Goal: Task Accomplishment & Management: Use online tool/utility

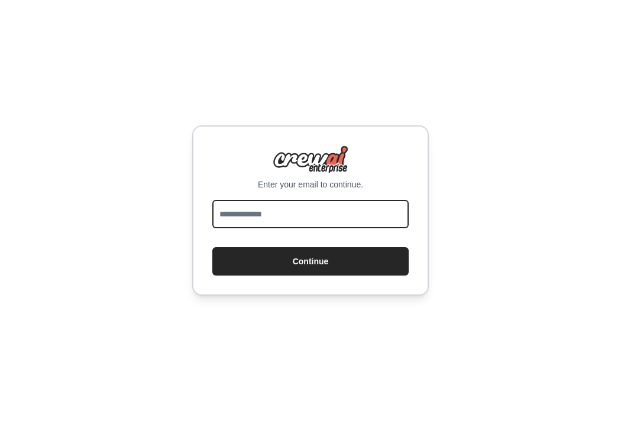
click at [294, 224] on input "email" at bounding box center [310, 214] width 196 height 28
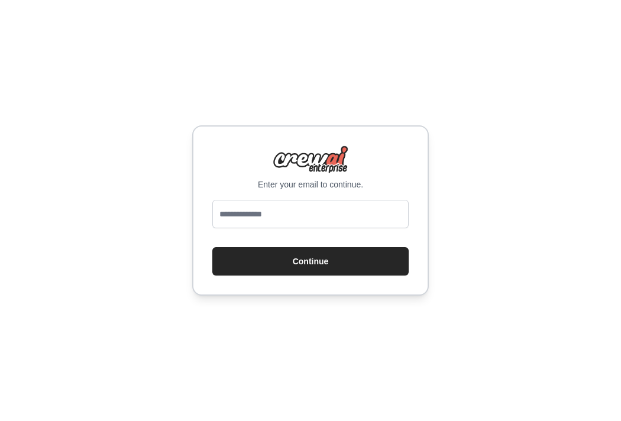
click at [209, 247] on div "Enter your email to continue. Continue" at bounding box center [310, 210] width 237 height 170
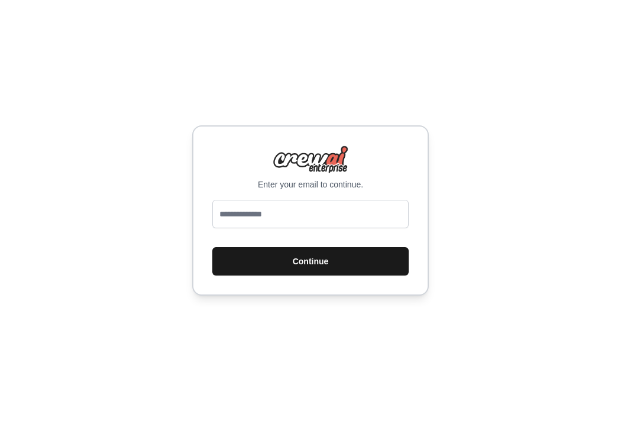
drag, startPoint x: 317, startPoint y: 281, endPoint x: 311, endPoint y: 268, distance: 14.1
click at [317, 281] on div "Enter your email to continue. Continue" at bounding box center [310, 210] width 237 height 170
click at [305, 250] on button "Continue" at bounding box center [310, 261] width 196 height 28
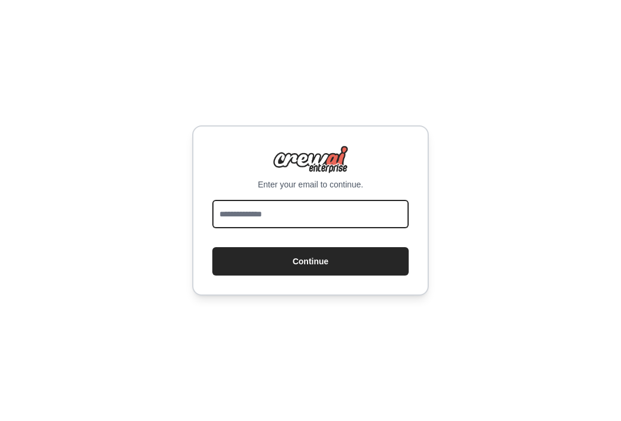
click at [283, 219] on input "email" at bounding box center [310, 214] width 196 height 28
type input "**********"
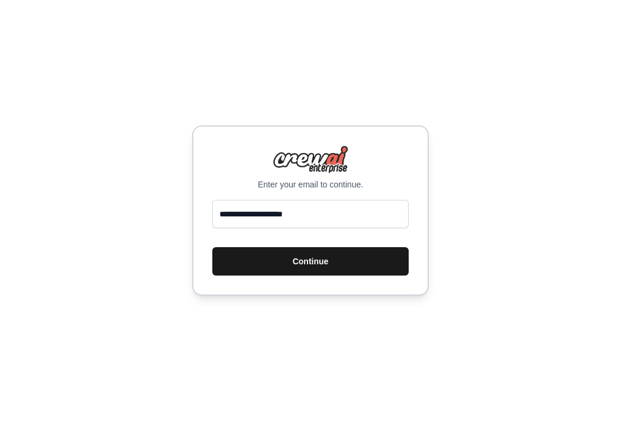
click at [299, 252] on button "Continue" at bounding box center [310, 261] width 196 height 28
click at [299, 265] on button "Continue" at bounding box center [310, 261] width 196 height 28
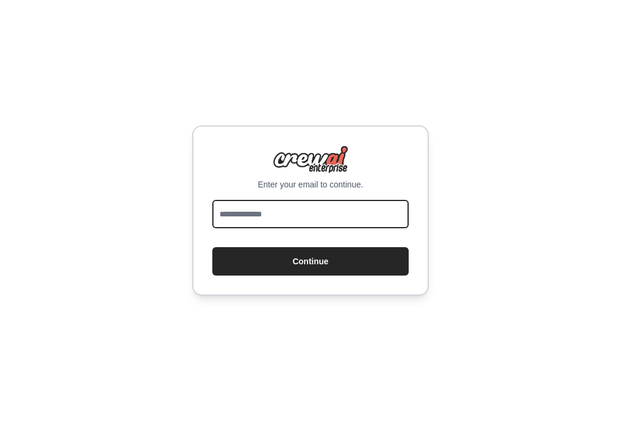
click at [318, 213] on input "email" at bounding box center [310, 214] width 196 height 28
type input "**********"
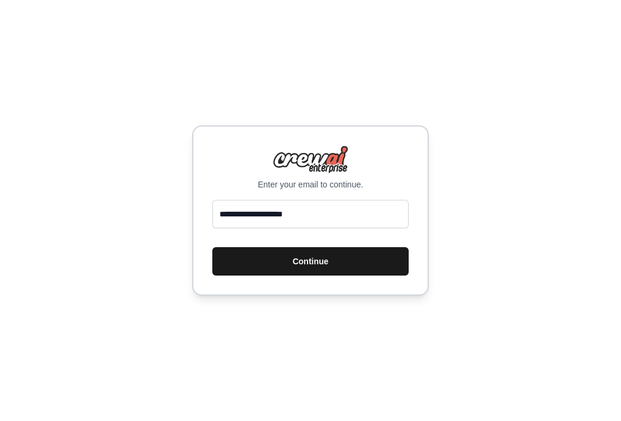
click at [276, 262] on button "Continue" at bounding box center [310, 261] width 196 height 28
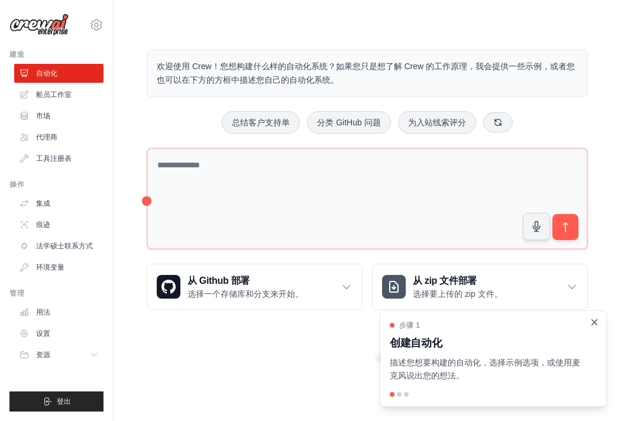
click at [593, 321] on icon "关闭演练" at bounding box center [594, 322] width 5 height 5
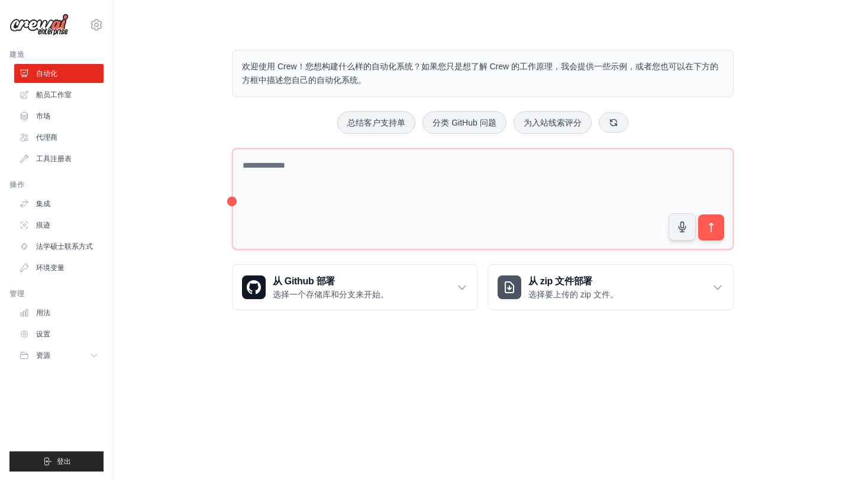
click at [195, 227] on div "欢迎使用 Crew！您想构建什么样的自动化系统？如果您只是想了解 Crew 的工作原理，我会提供一些示例，或者您也可以在下方的方框中描述您自己的自动化系统。 …" at bounding box center [483, 180] width 701 height 298
click at [453, 372] on body "huage0060@outlook.com 设置 建造 自动化 船员工作室" at bounding box center [426, 240] width 852 height 481
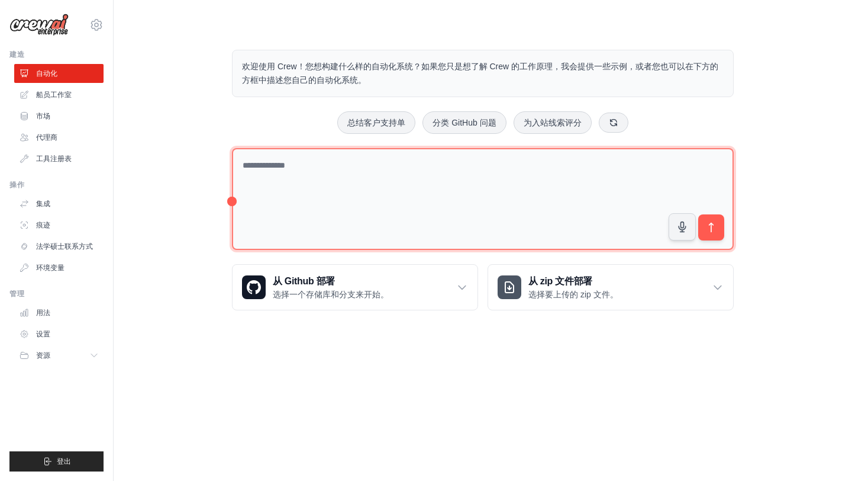
click at [265, 164] on textarea at bounding box center [483, 199] width 502 height 102
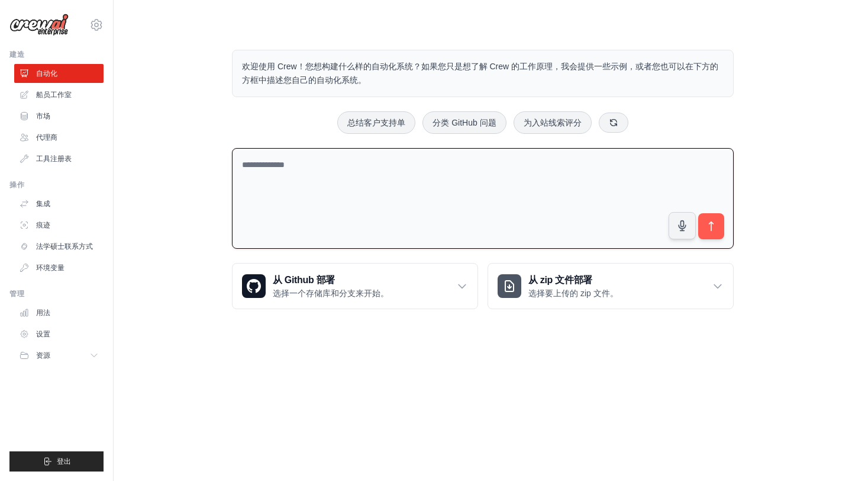
drag, startPoint x: 310, startPoint y: 210, endPoint x: 312, endPoint y: 201, distance: 9.9
click at [310, 210] on textarea at bounding box center [483, 198] width 502 height 101
paste textarea "**********"
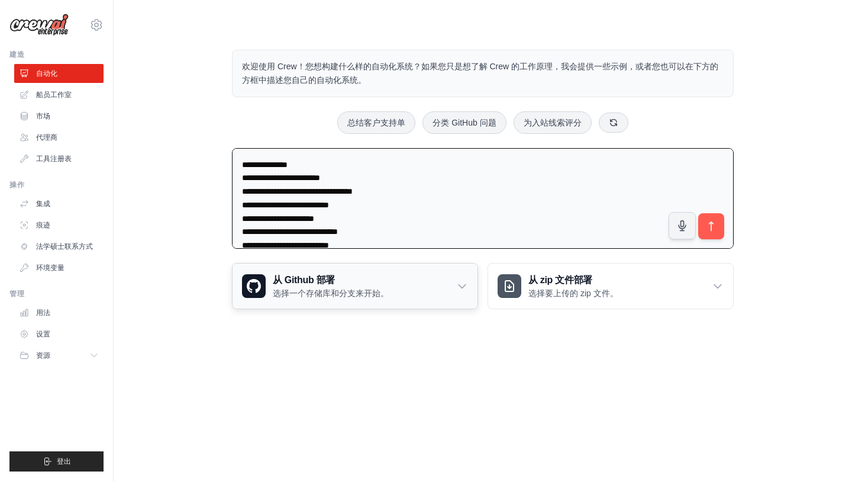
scroll to position [17, 0]
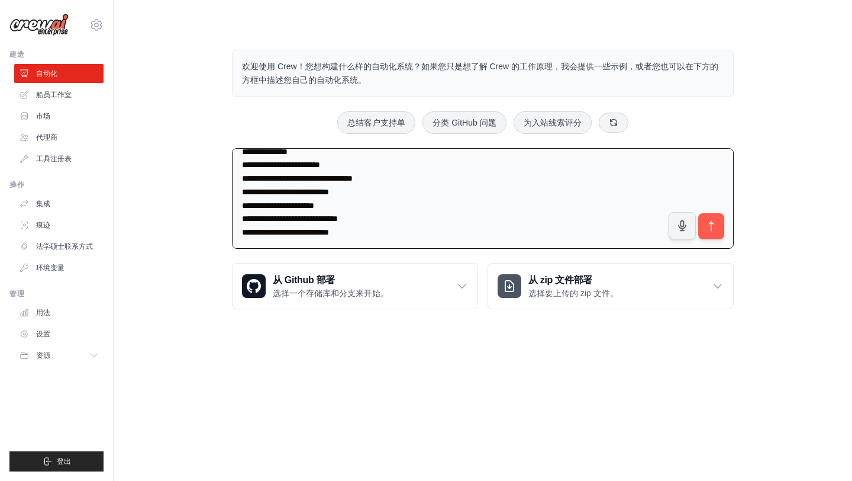
type textarea "**********"
click at [621, 229] on icon "submit" at bounding box center [711, 226] width 12 height 12
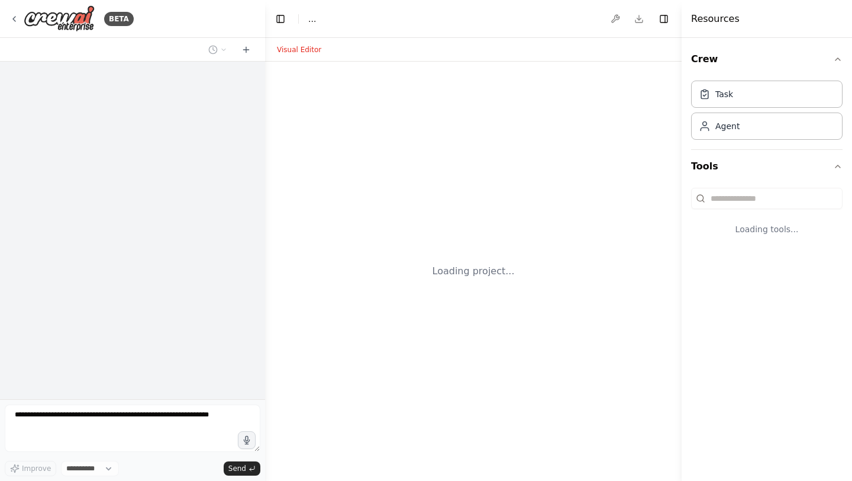
select select "****"
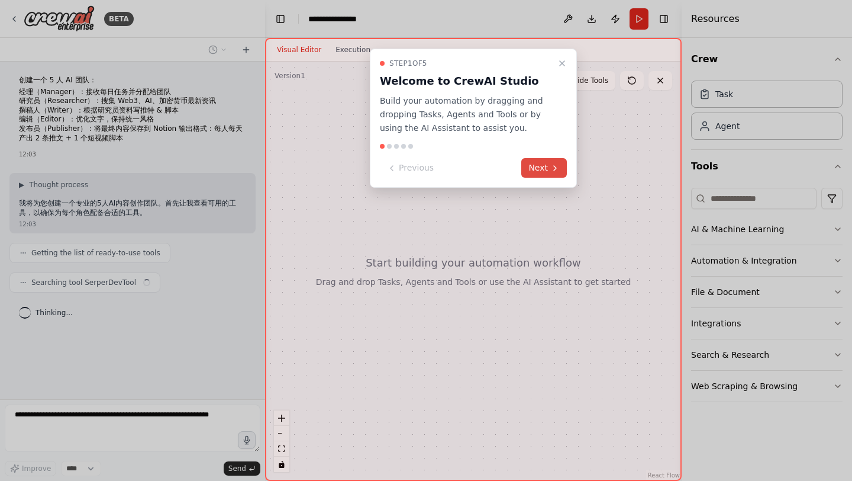
click at [559, 172] on icon at bounding box center [554, 167] width 9 height 9
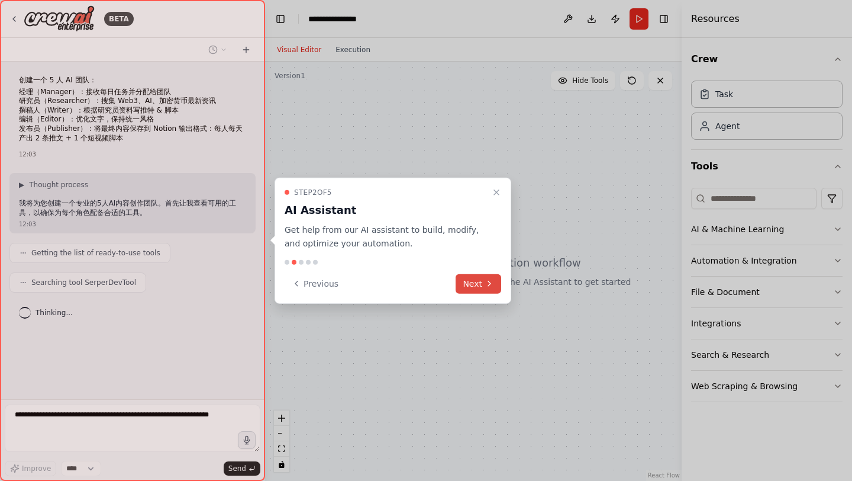
drag, startPoint x: 482, startPoint y: 269, endPoint x: 473, endPoint y: 289, distance: 21.8
click at [479, 275] on div "Step 2 of 5 AI Assistant Get help from our AI assistant to build, modify, and o…" at bounding box center [393, 241] width 237 height 126
click at [471, 292] on button "Next" at bounding box center [479, 283] width 46 height 20
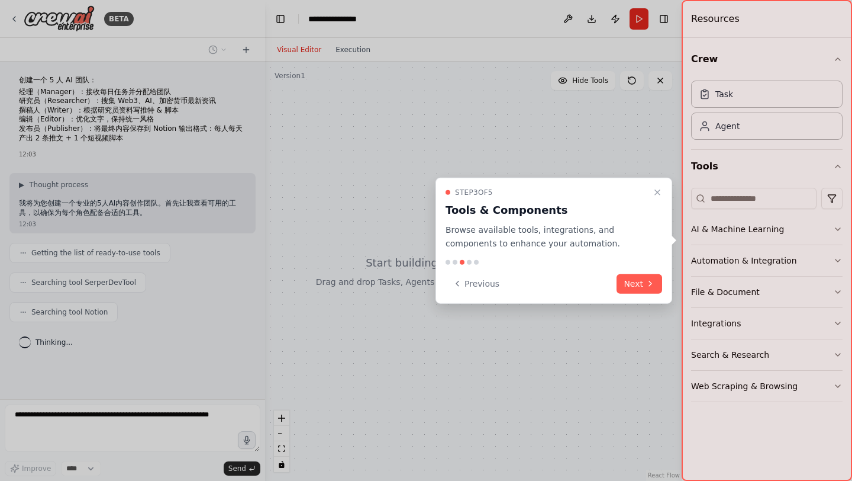
click at [629, 279] on button "Next" at bounding box center [640, 283] width 46 height 20
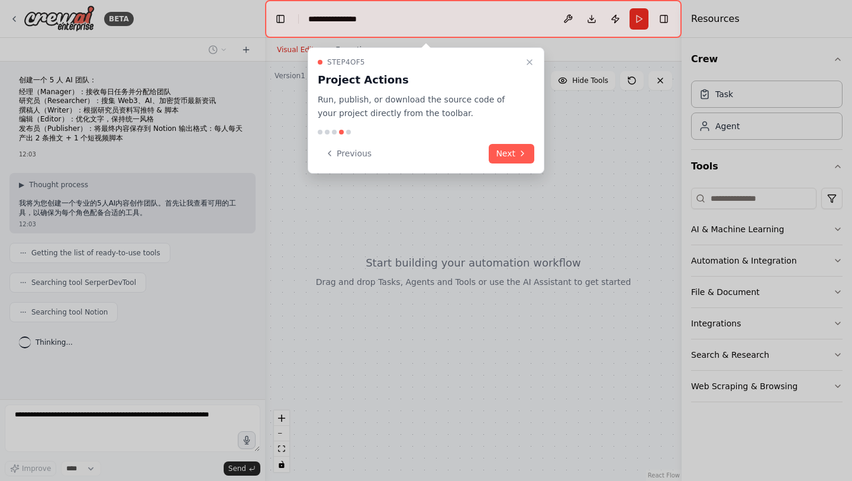
click at [514, 153] on button "Next" at bounding box center [512, 154] width 46 height 20
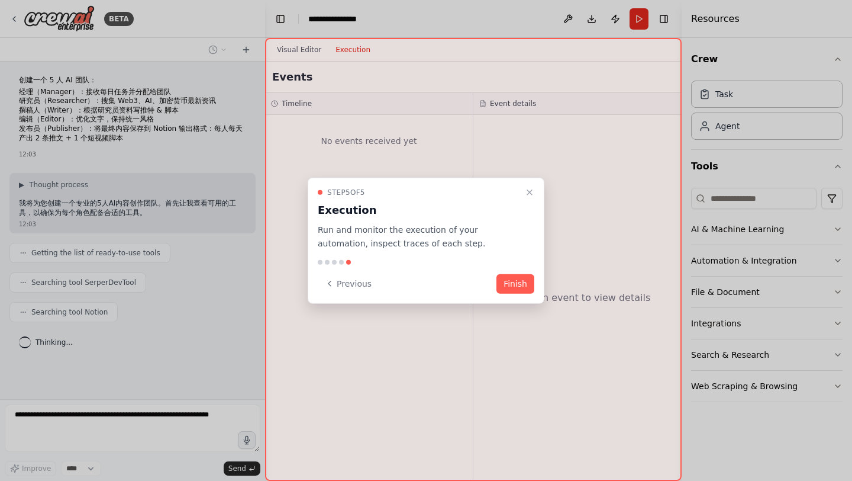
click at [517, 277] on button "Finish" at bounding box center [516, 283] width 38 height 20
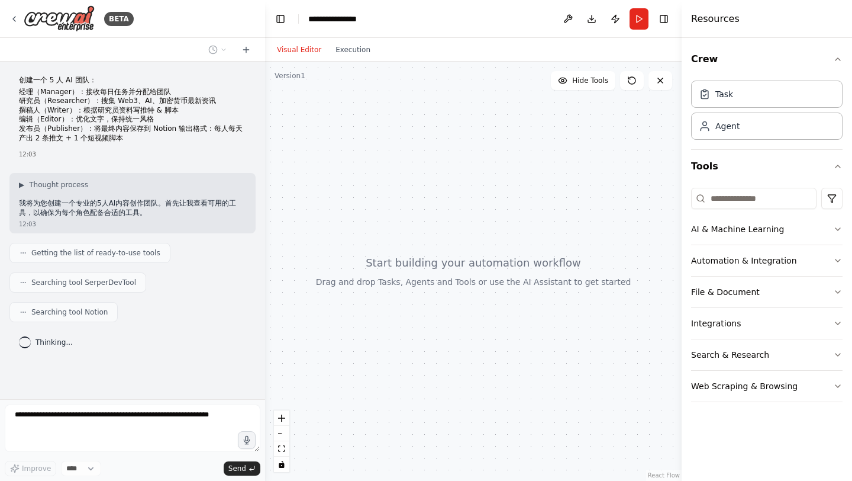
scroll to position [32, 0]
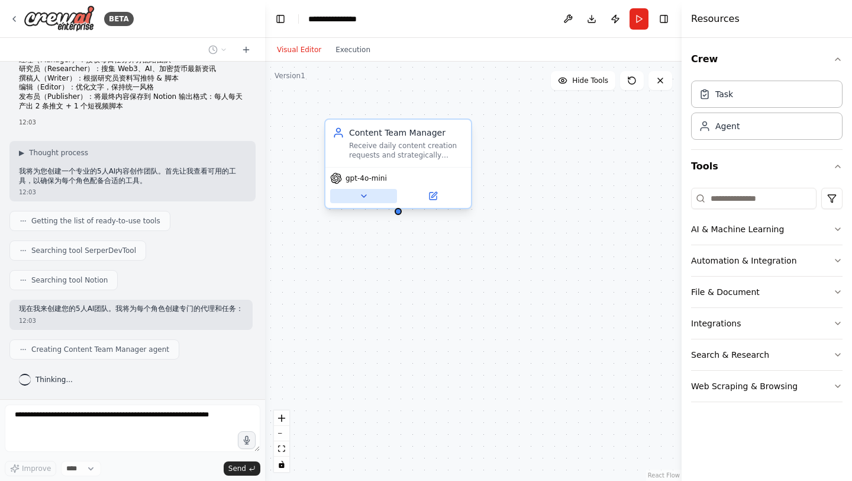
click at [366, 198] on icon at bounding box center [363, 195] width 9 height 9
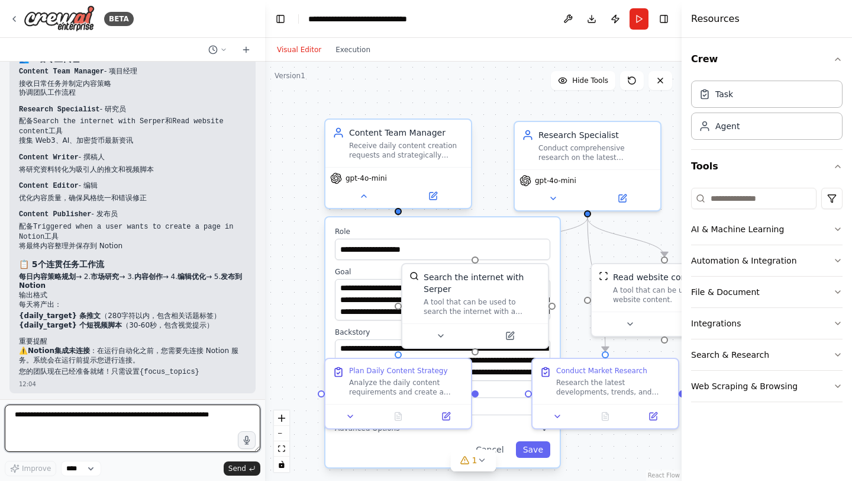
scroll to position [823, 0]
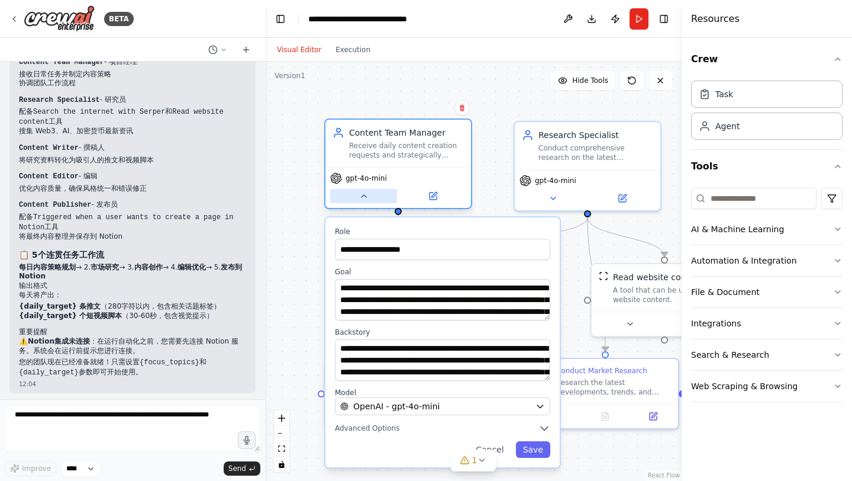
click at [367, 196] on icon at bounding box center [363, 195] width 9 height 9
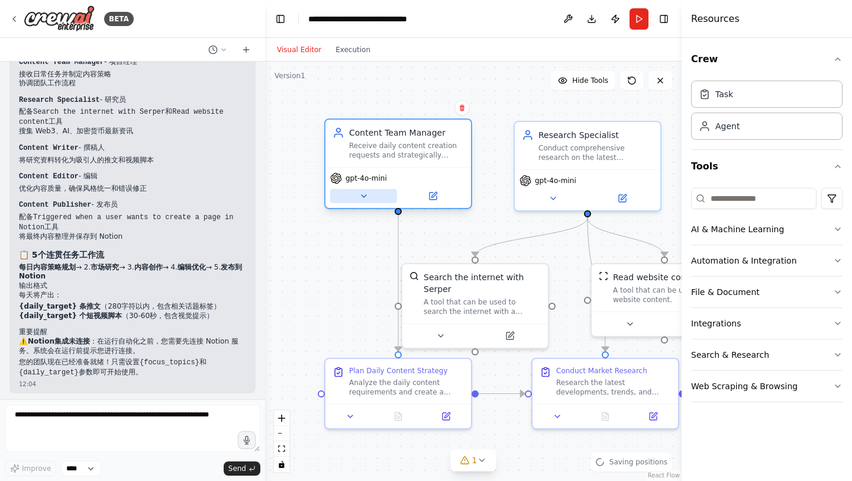
click at [367, 196] on icon at bounding box center [363, 195] width 9 height 9
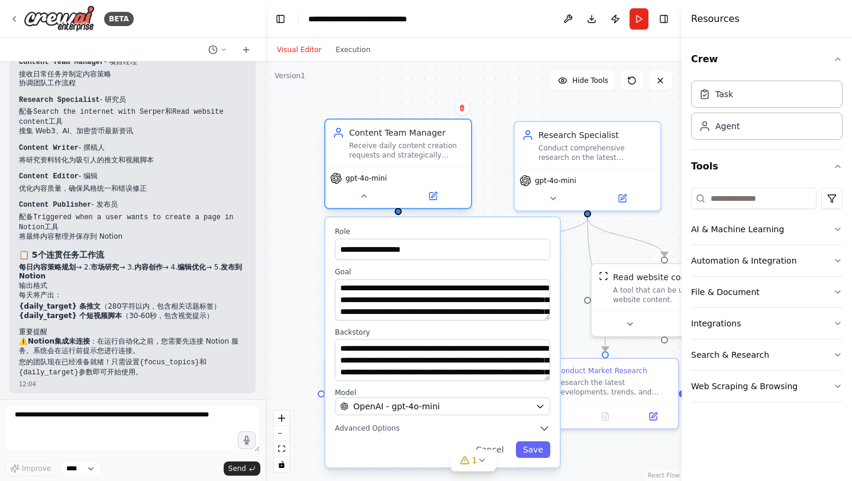
click at [370, 178] on span "gpt-4o-mini" at bounding box center [366, 177] width 41 height 9
click at [370, 183] on div "gpt-4o-mini" at bounding box center [358, 178] width 57 height 12
click at [344, 137] on div "Content Team Manager Receive daily content creation requests and strategically …" at bounding box center [398, 143] width 131 height 33
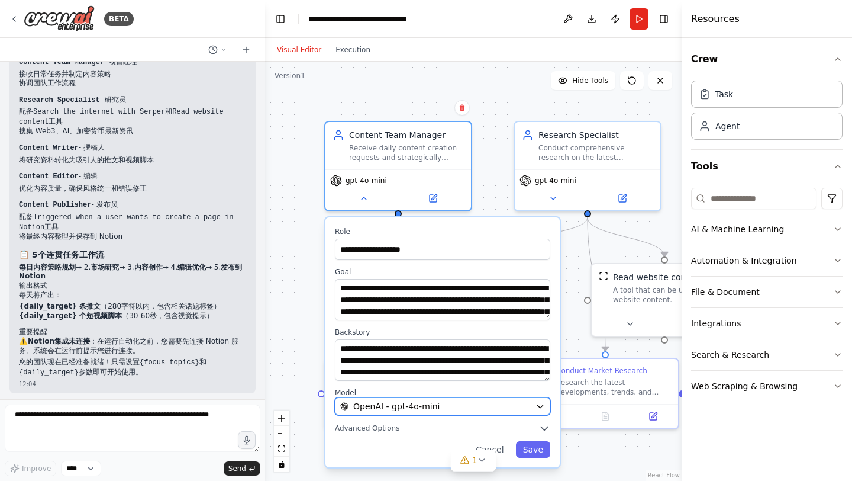
click at [542, 405] on icon "button" at bounding box center [539, 406] width 5 height 3
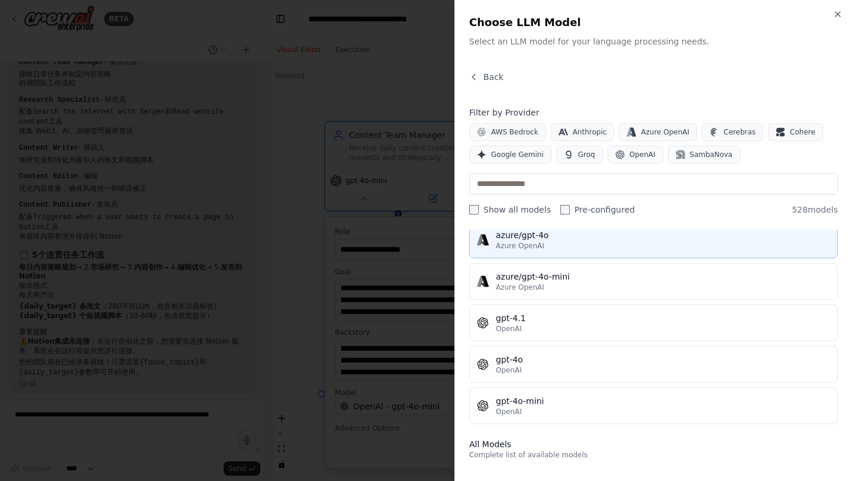
scroll to position [131, 0]
click at [631, 357] on div "gpt-4o" at bounding box center [663, 357] width 334 height 12
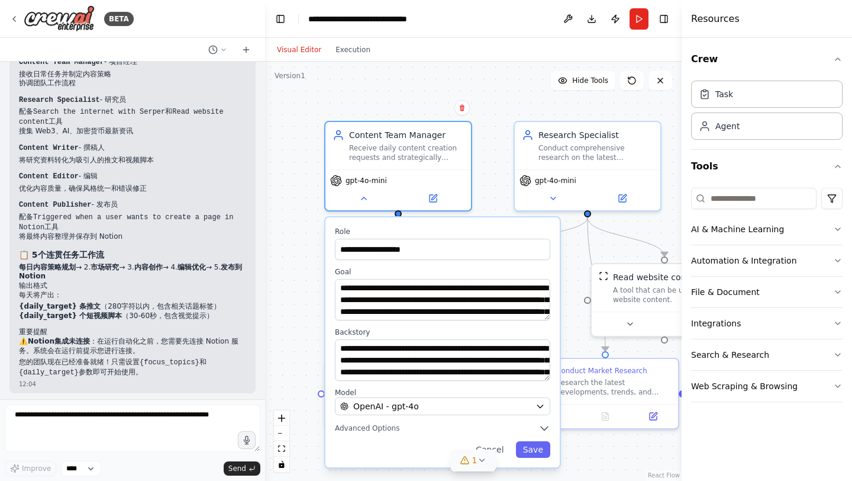
click at [477, 457] on icon at bounding box center [481, 459] width 9 height 9
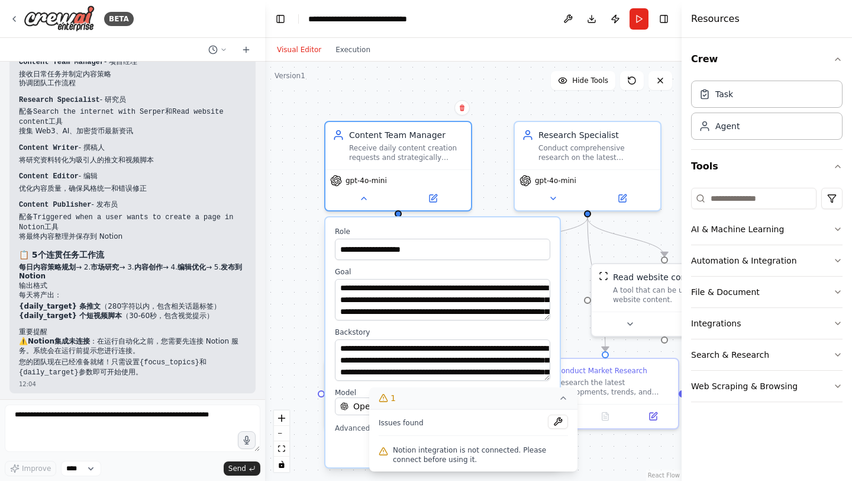
click at [559, 398] on icon at bounding box center [563, 397] width 9 height 9
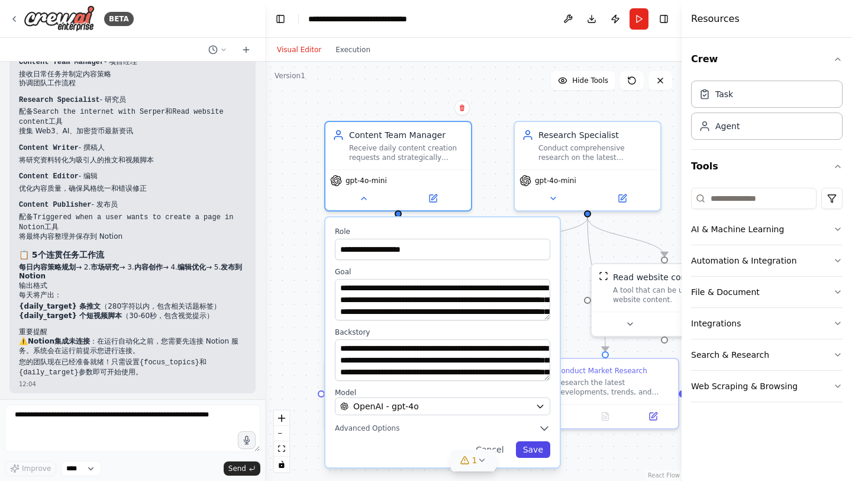
click at [528, 447] on button "Save" at bounding box center [533, 449] width 34 height 17
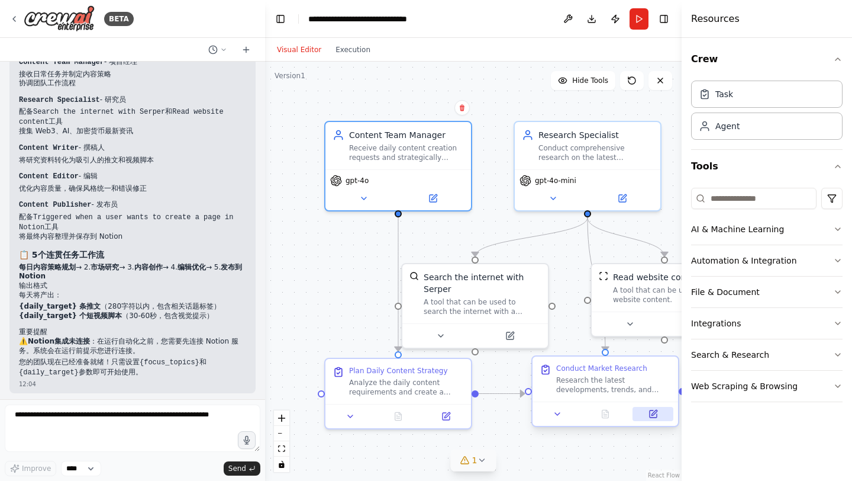
click at [654, 409] on icon at bounding box center [653, 413] width 9 height 9
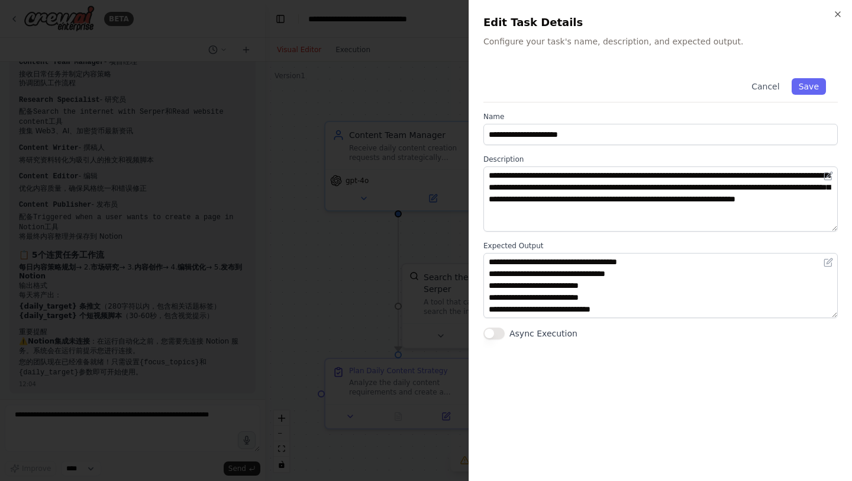
click at [836, 8] on div "**********" at bounding box center [660, 240] width 383 height 481
click at [842, 15] on icon "button" at bounding box center [837, 13] width 9 height 9
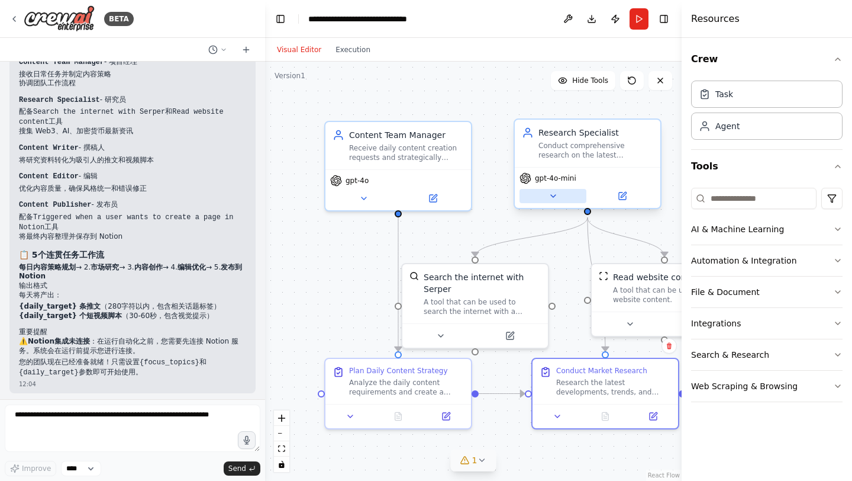
click at [559, 194] on button at bounding box center [553, 196] width 67 height 14
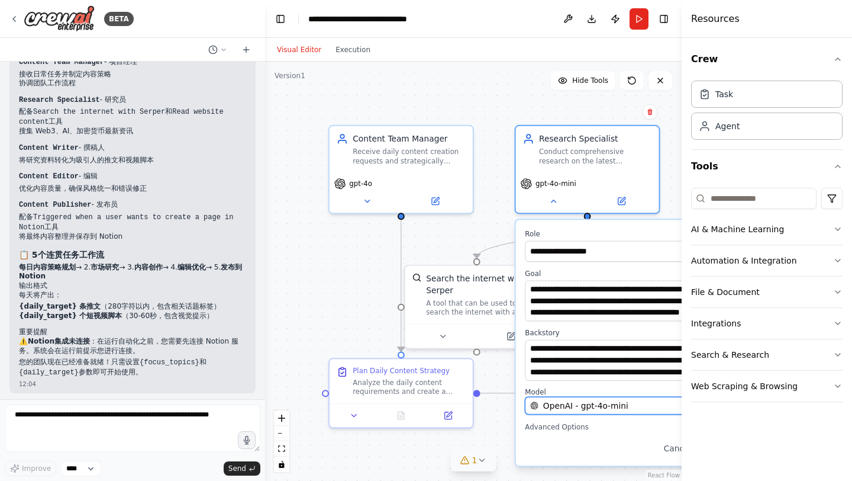
click at [581, 402] on span "OpenAI - gpt-4o-mini" at bounding box center [585, 405] width 85 height 12
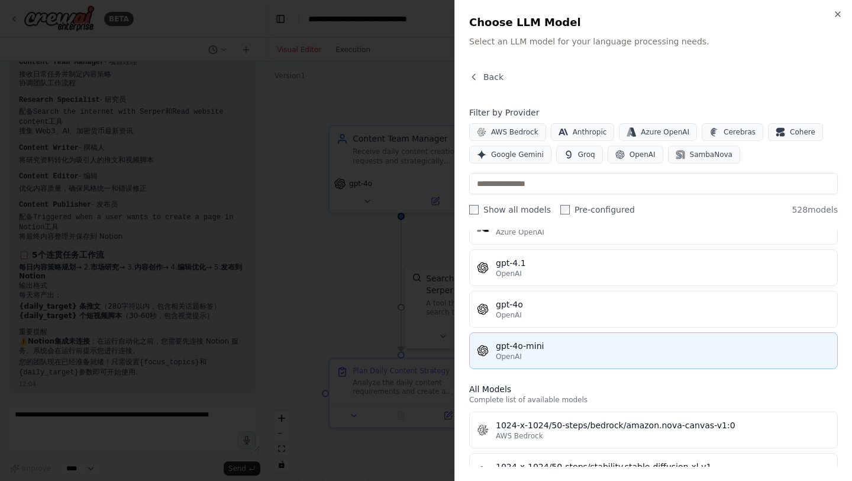
scroll to position [183, 0]
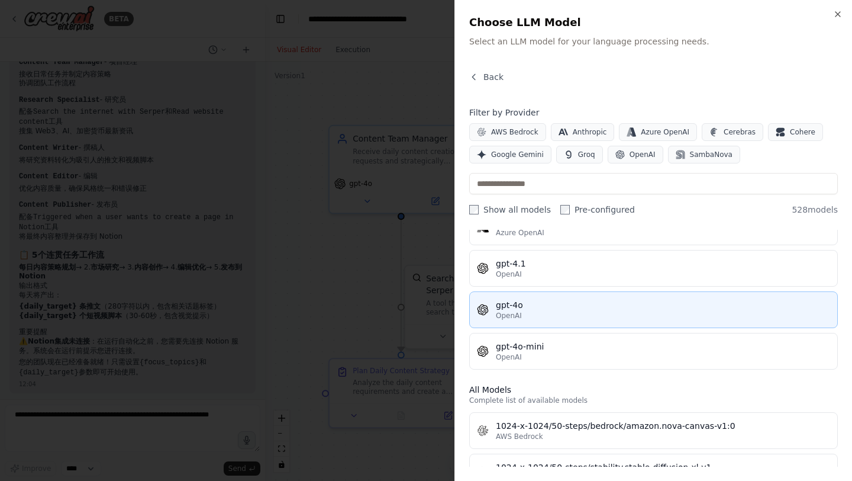
click at [537, 311] on div "OpenAI" at bounding box center [663, 315] width 334 height 9
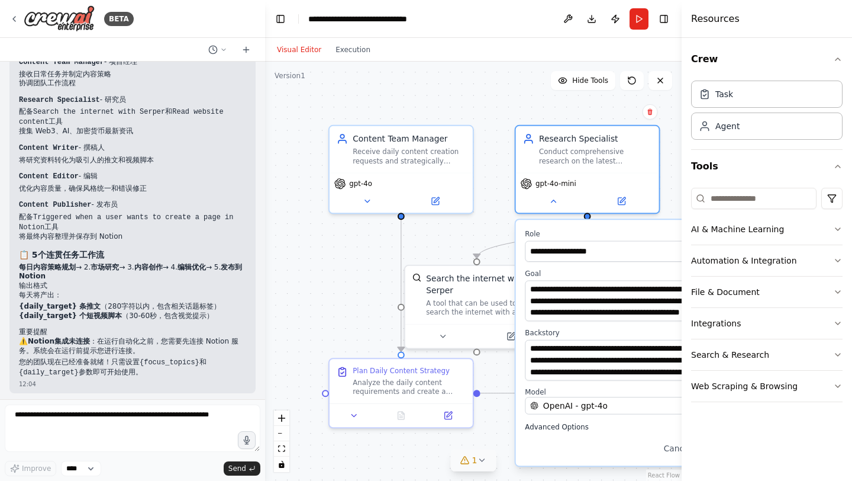
click at [642, 426] on button "Advanced Options" at bounding box center [631, 427] width 212 height 12
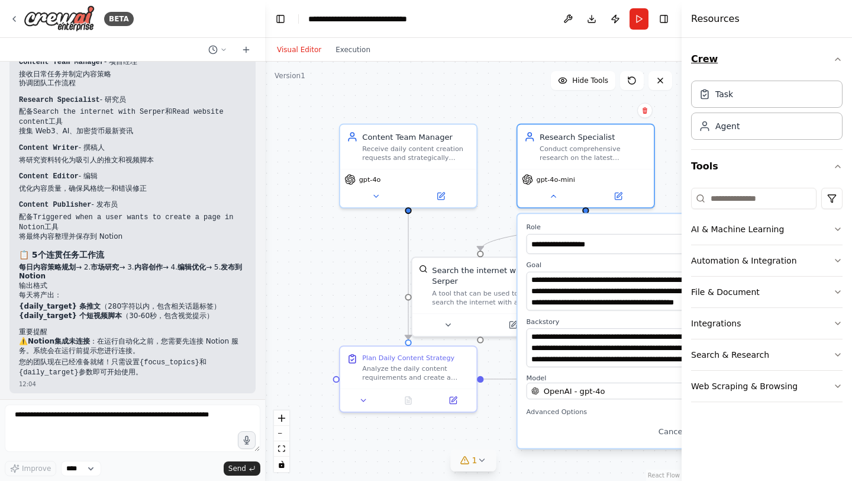
click at [840, 56] on icon "button" at bounding box center [837, 58] width 9 height 9
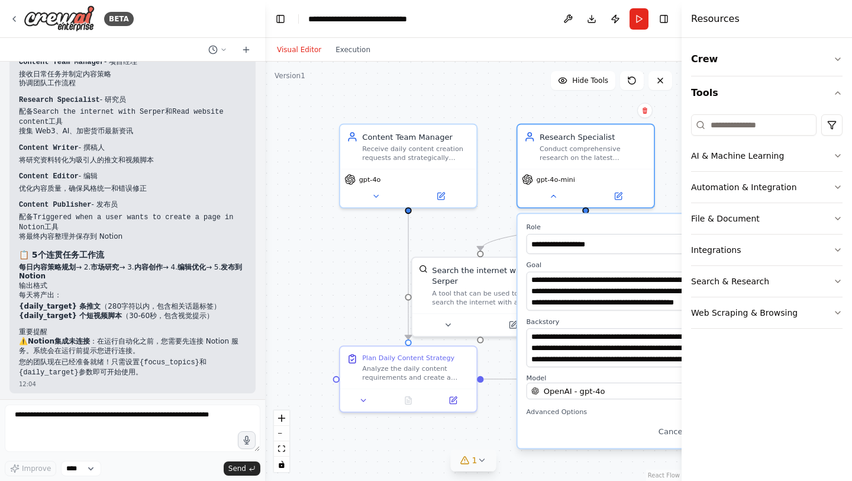
click at [622, 421] on div "**********" at bounding box center [628, 331] width 220 height 234
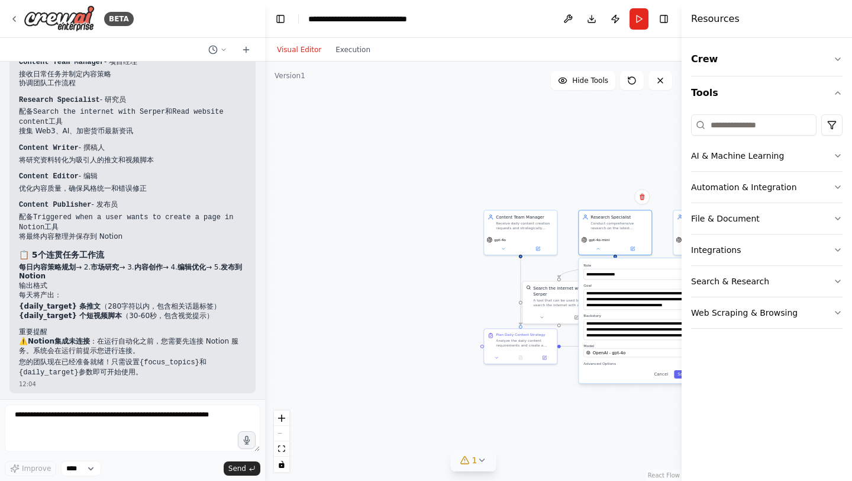
click at [679, 379] on button "Toggle Sidebar" at bounding box center [681, 240] width 9 height 481
click at [678, 374] on button "Toggle Sidebar" at bounding box center [681, 240] width 9 height 481
click at [677, 373] on button "Toggle Sidebar" at bounding box center [681, 240] width 9 height 481
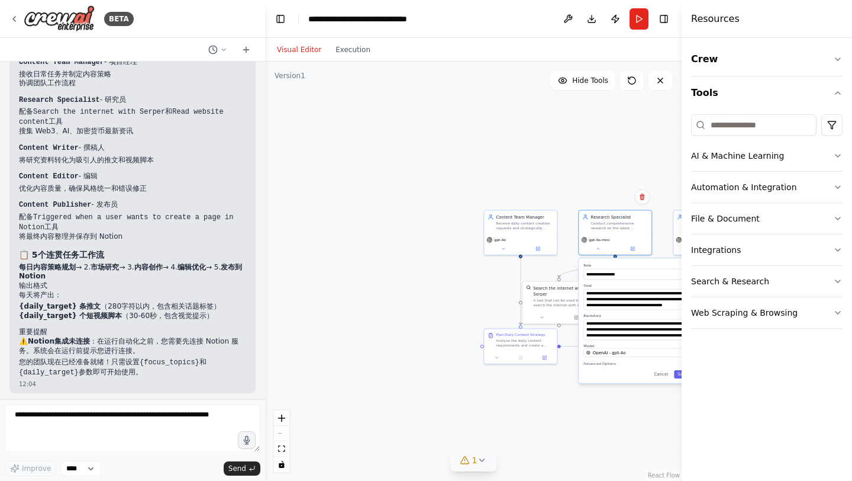
click at [679, 373] on button "Toggle Sidebar" at bounding box center [681, 240] width 9 height 481
click at [281, 16] on button "Toggle Left Sidebar" at bounding box center [280, 19] width 17 height 17
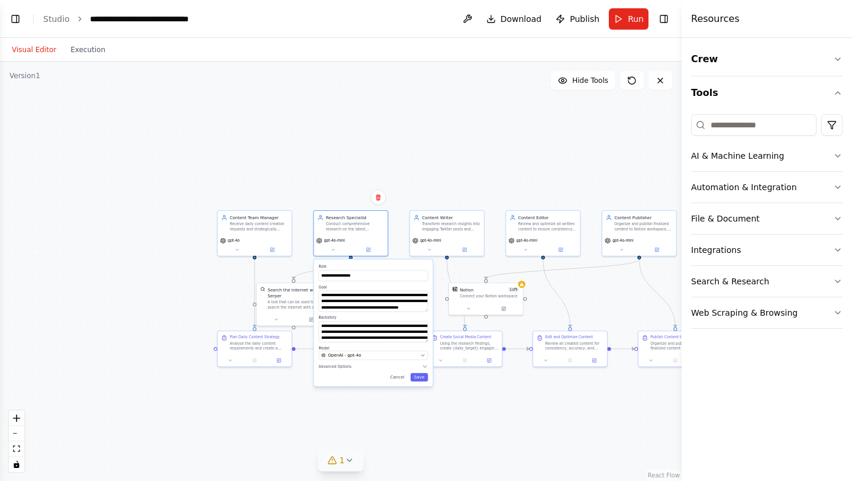
click at [424, 384] on div "**********" at bounding box center [373, 322] width 119 height 127
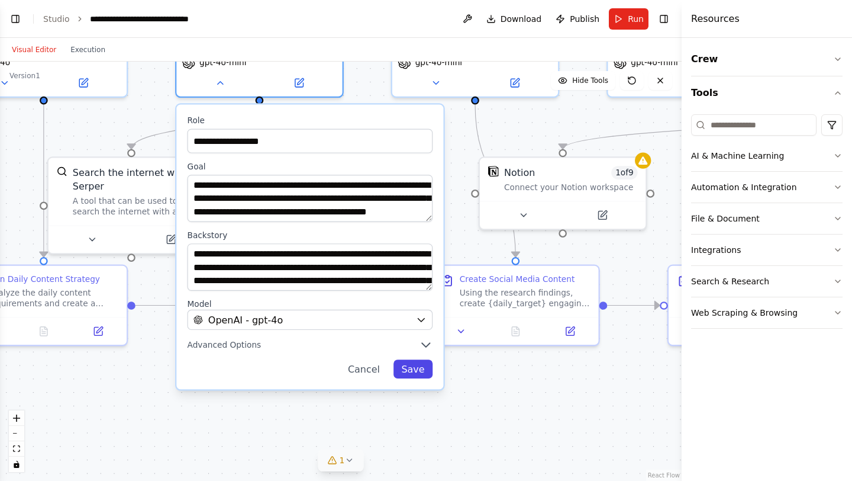
click at [415, 372] on button "Save" at bounding box center [414, 368] width 40 height 19
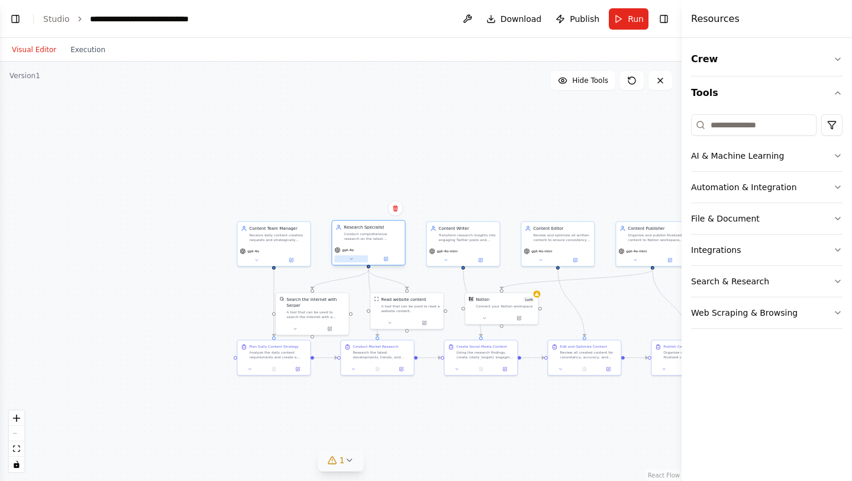
click at [356, 257] on button at bounding box center [351, 258] width 34 height 7
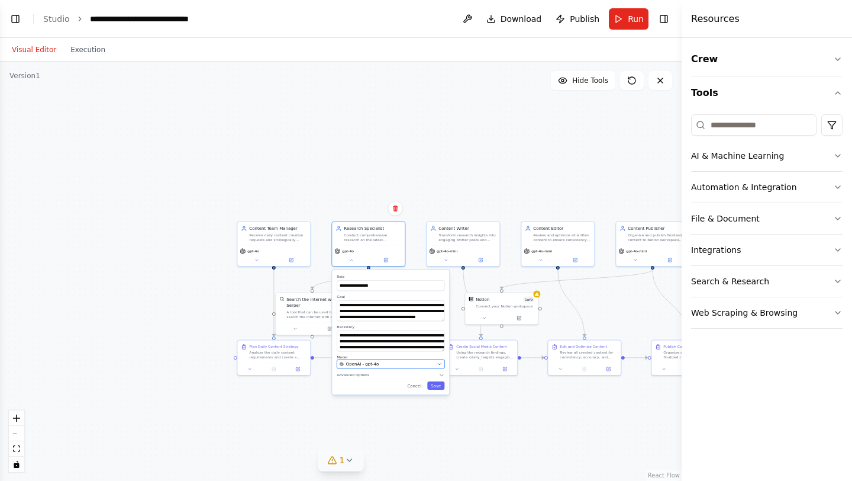
click at [399, 362] on div "OpenAI - gpt-4o" at bounding box center [387, 364] width 95 height 6
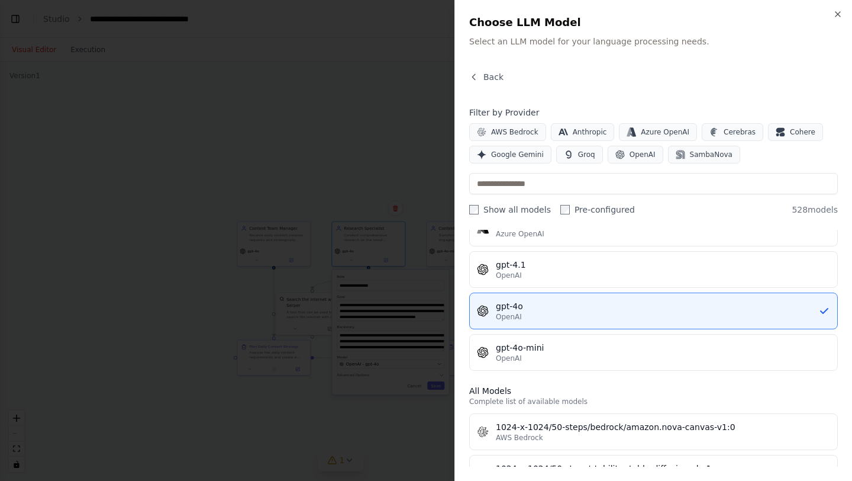
scroll to position [157, 0]
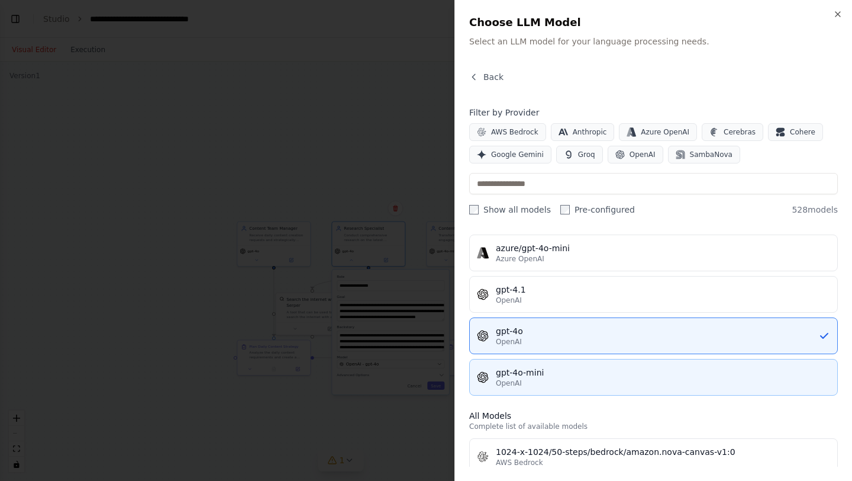
click at [559, 381] on div "OpenAI" at bounding box center [663, 382] width 334 height 9
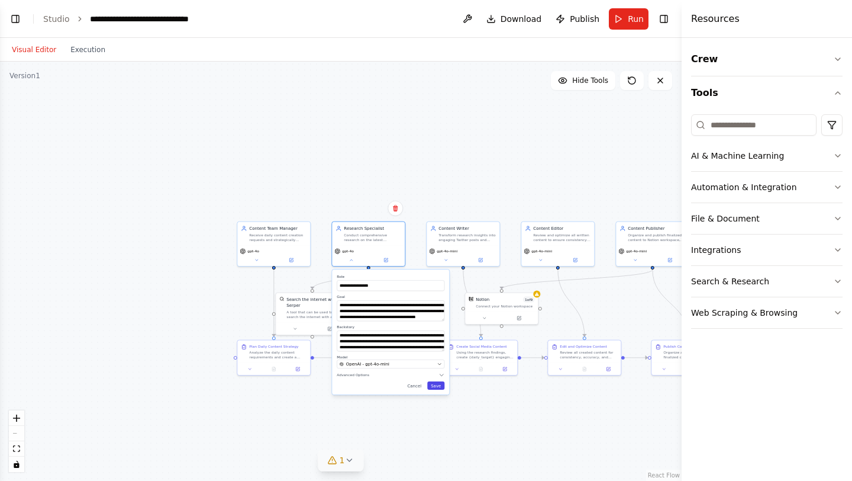
click at [438, 388] on button "Save" at bounding box center [435, 385] width 17 height 8
